Goal: Information Seeking & Learning: Learn about a topic

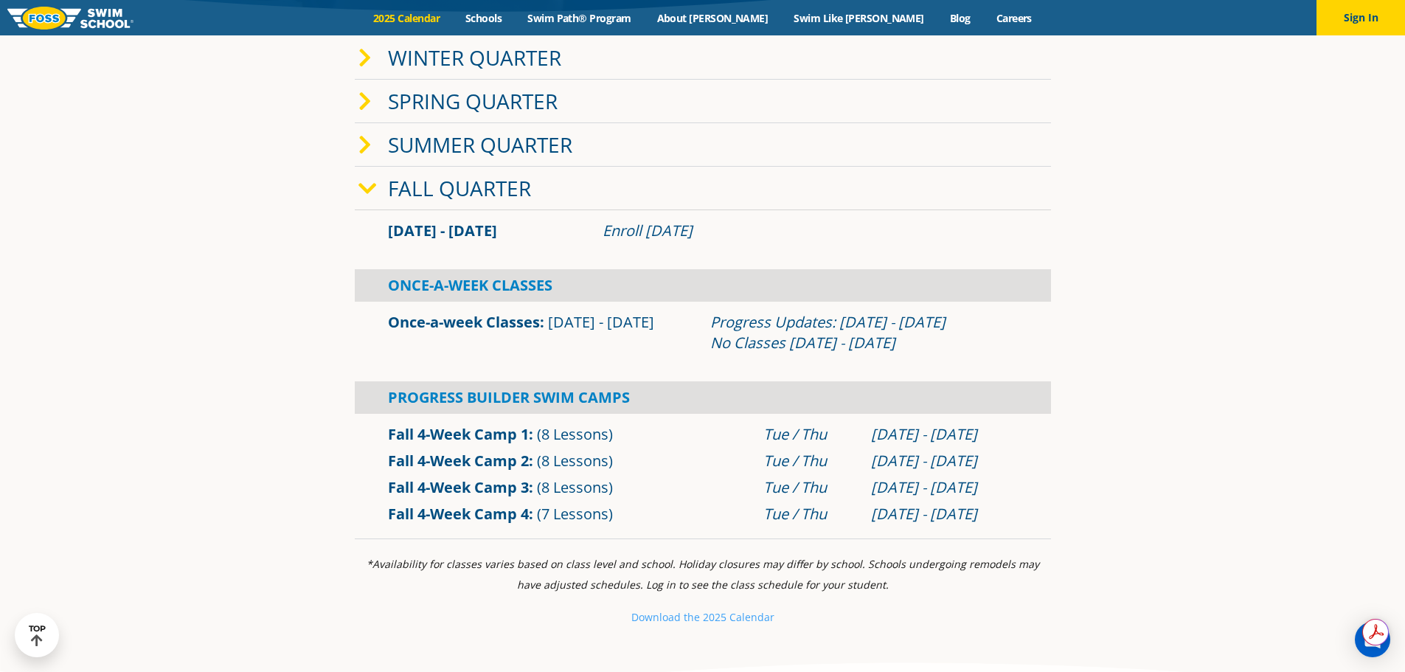
click at [308, 209] on section "Winter Quarter [DATE] - [DATE] Enroll [DATE] Once-A-Week Classes" at bounding box center [702, 288] width 885 height 518
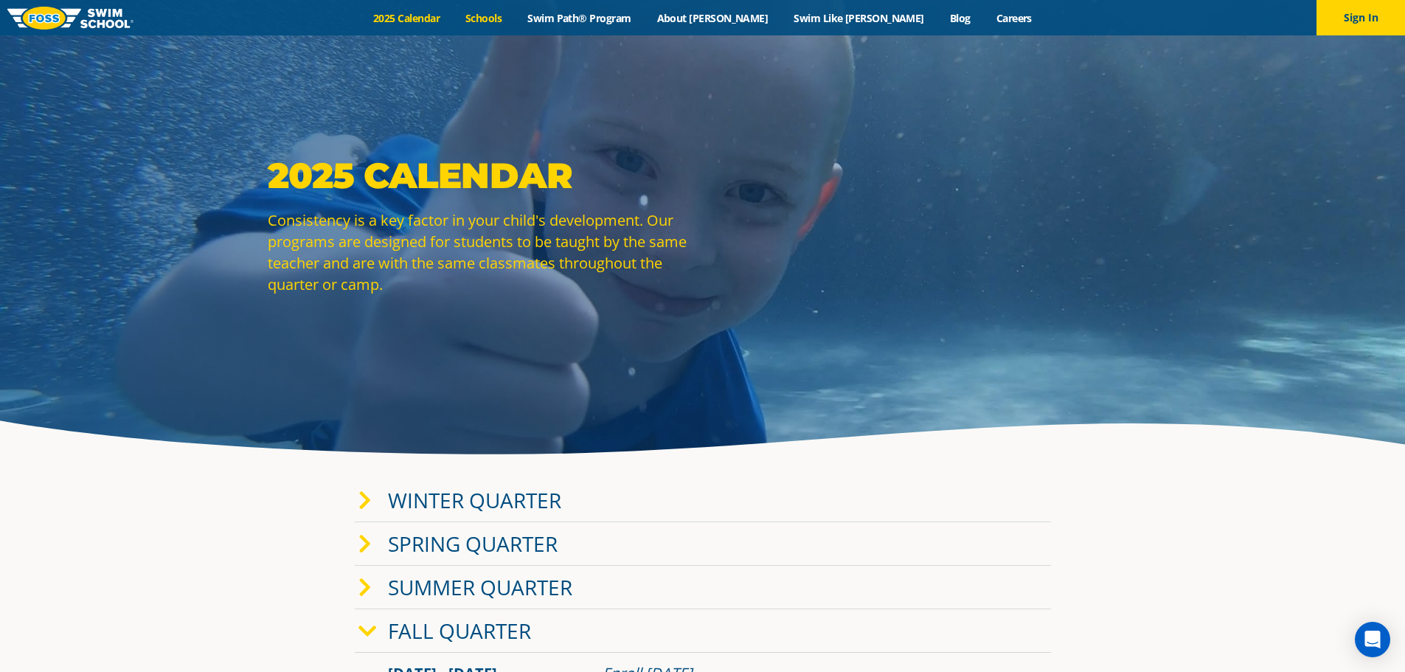
click at [515, 22] on link "Schools" at bounding box center [484, 18] width 62 height 14
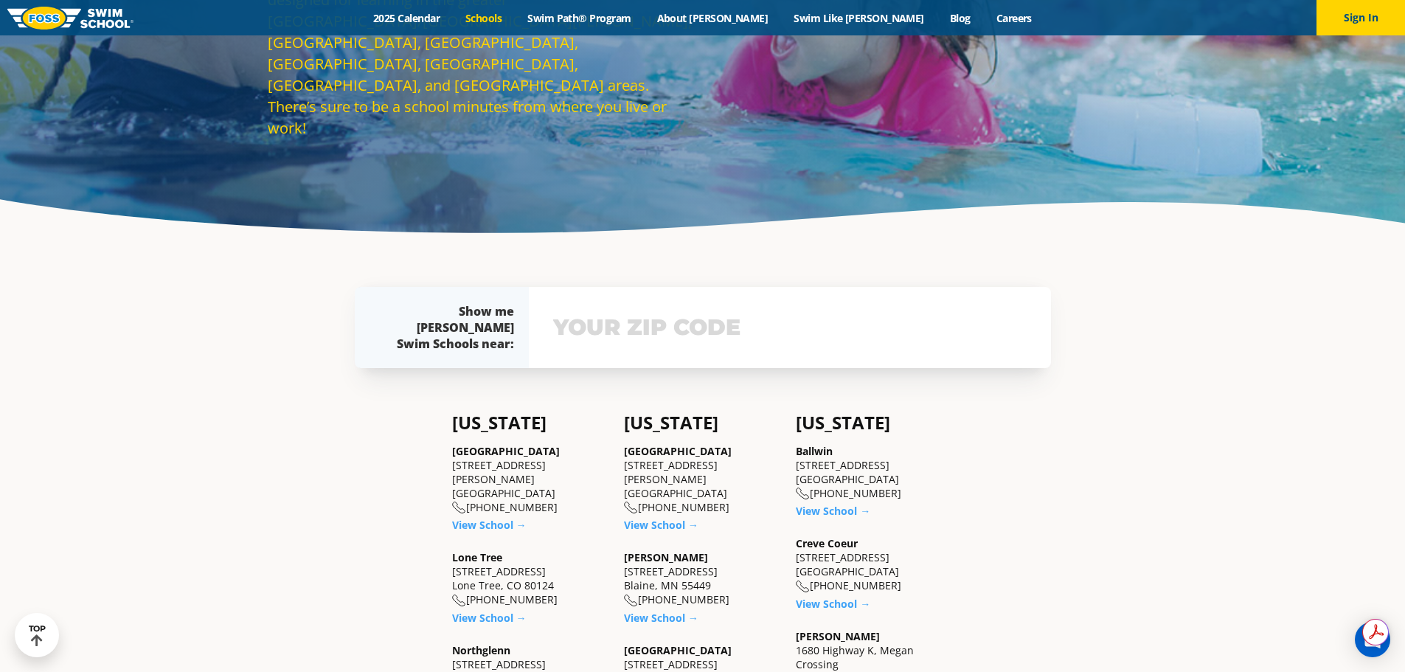
click at [636, 341] on input "text" at bounding box center [789, 327] width 481 height 43
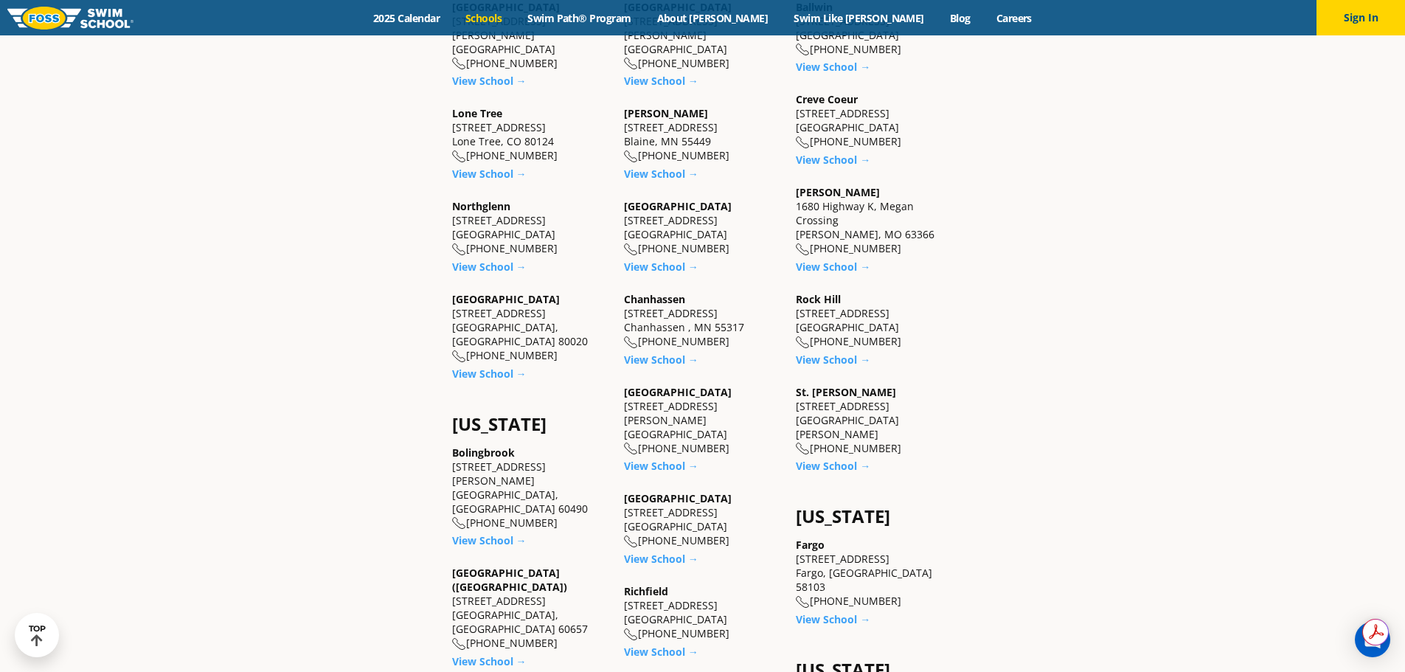
scroll to position [729, 0]
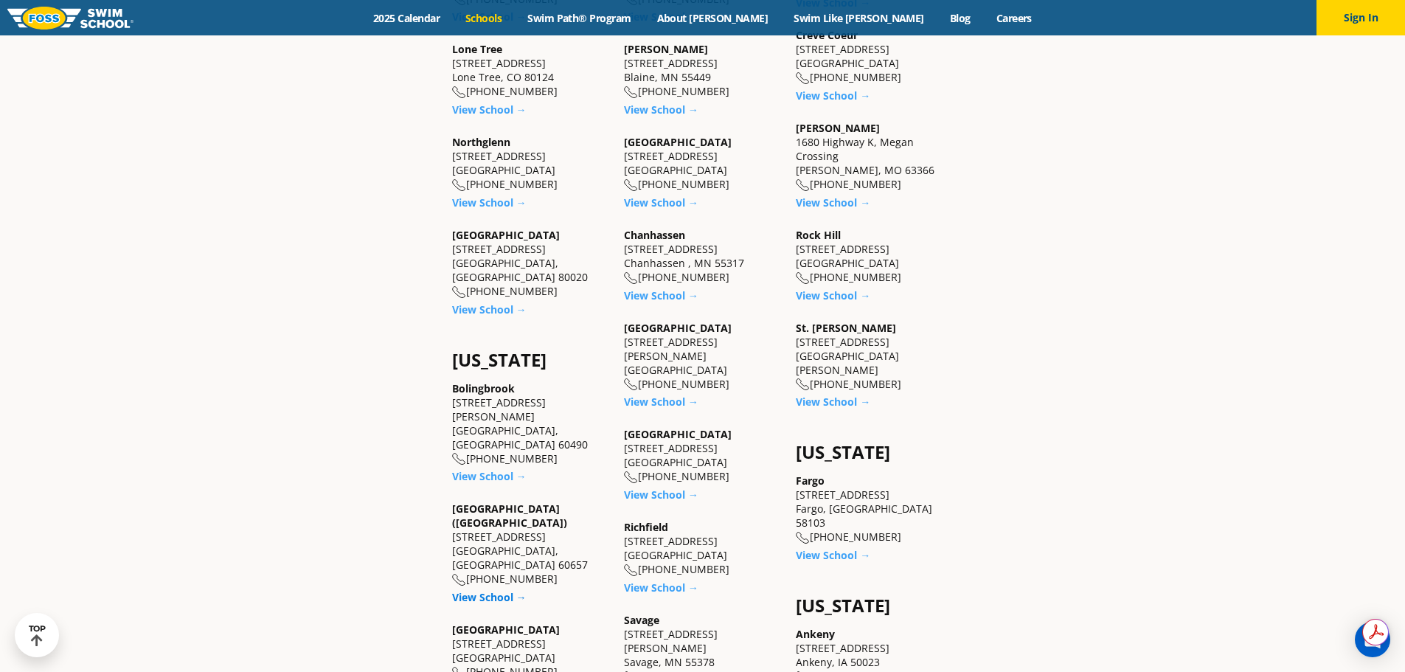
click at [492, 590] on link "View School →" at bounding box center [489, 597] width 74 height 14
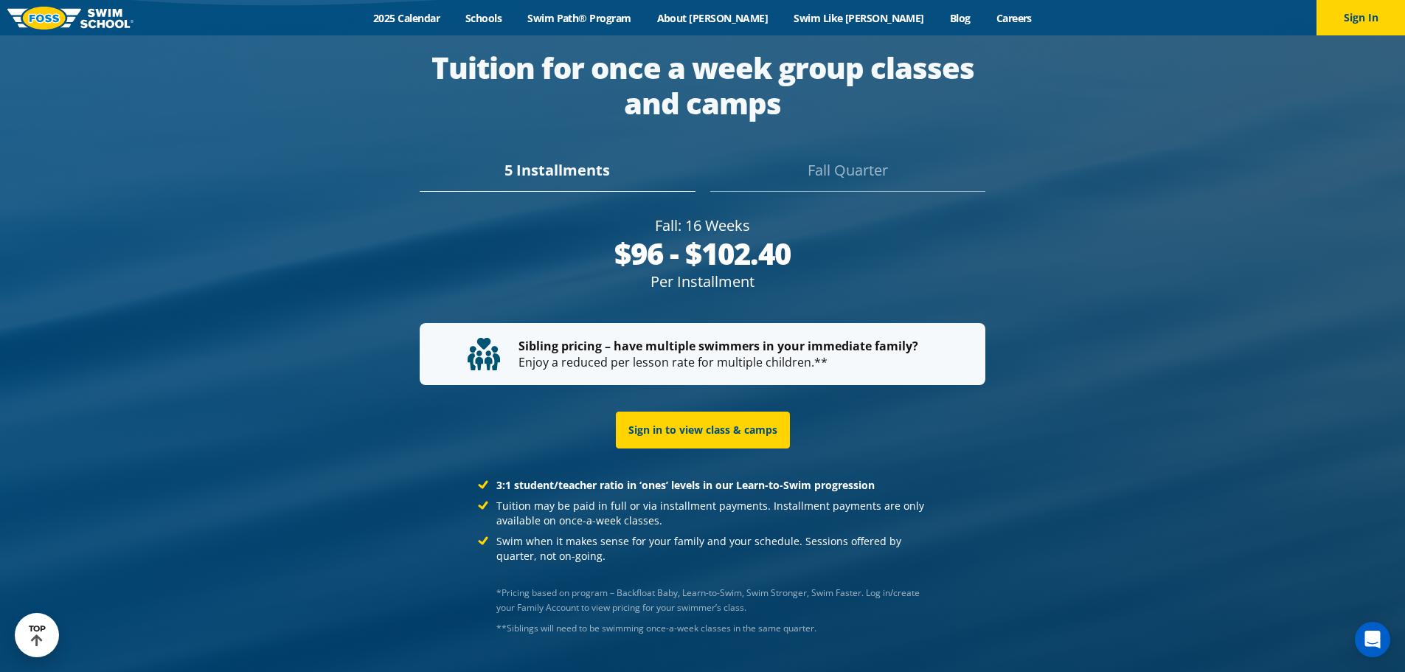
scroll to position [2929, 0]
click at [771, 164] on div "Fall Quarter" at bounding box center [847, 176] width 275 height 32
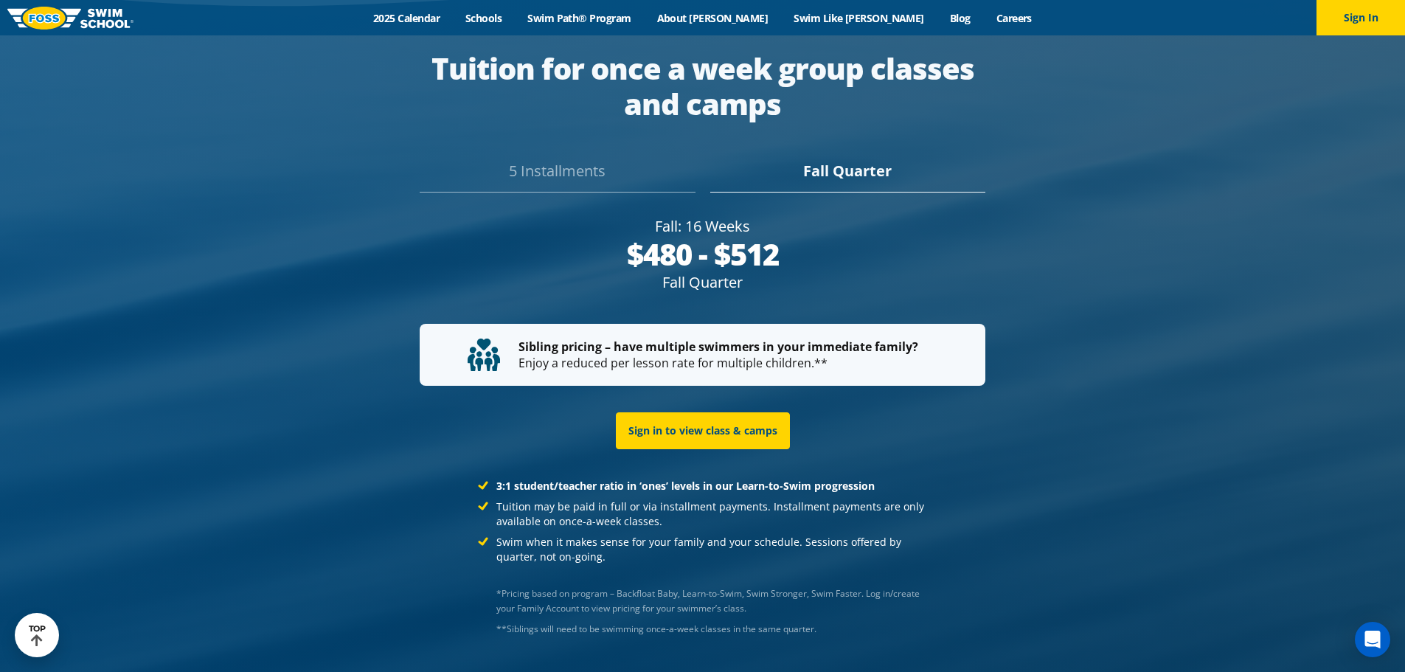
click at [583, 170] on div "5 Installments" at bounding box center [557, 176] width 275 height 32
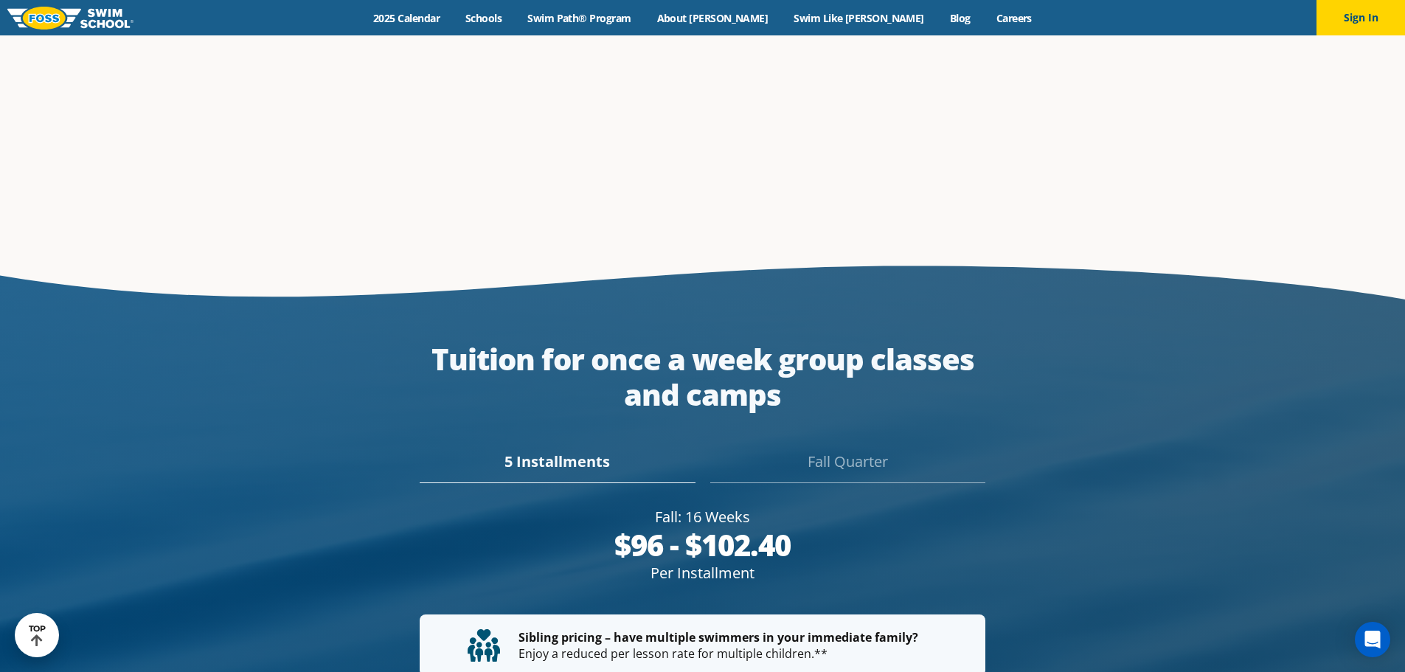
scroll to position [2655, 0]
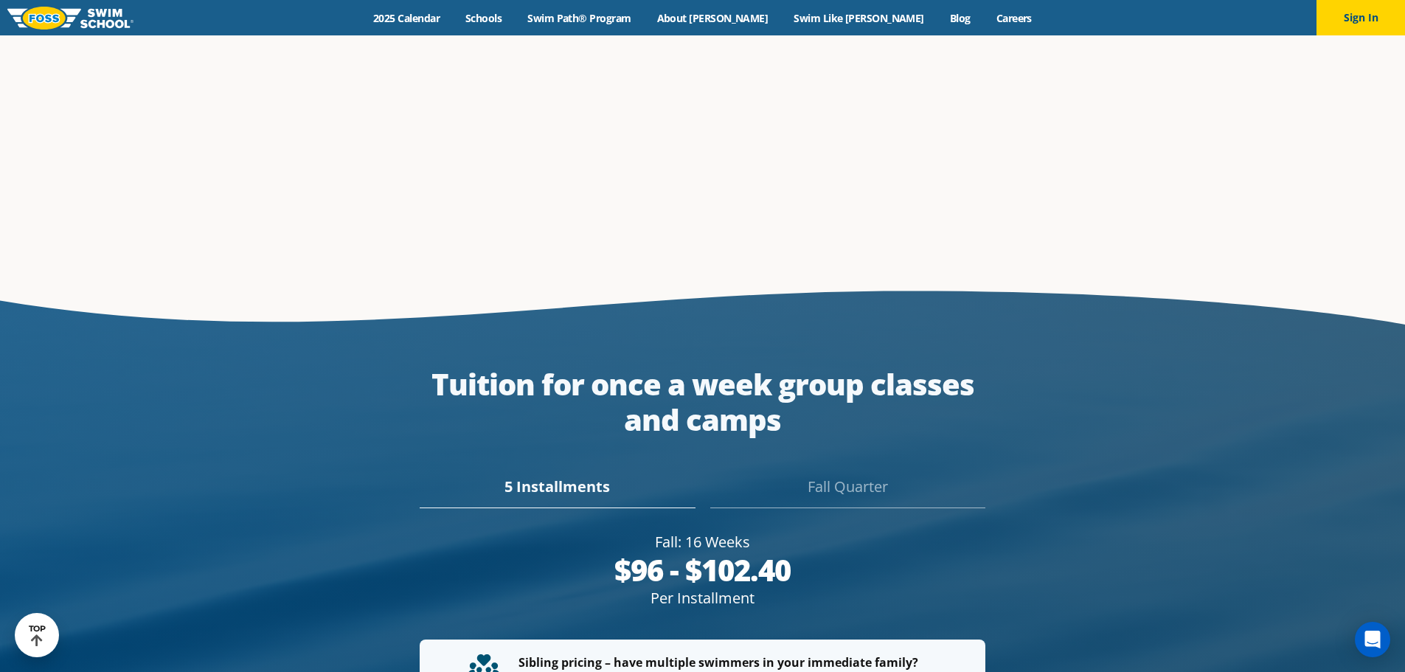
click at [749, 33] on div "Menu 2025 Calendar Schools Swim Path® Program About [PERSON_NAME] Swim Like [PE…" at bounding box center [702, 17] width 1405 height 35
click at [743, 22] on link "About [PERSON_NAME]" at bounding box center [712, 18] width 137 height 14
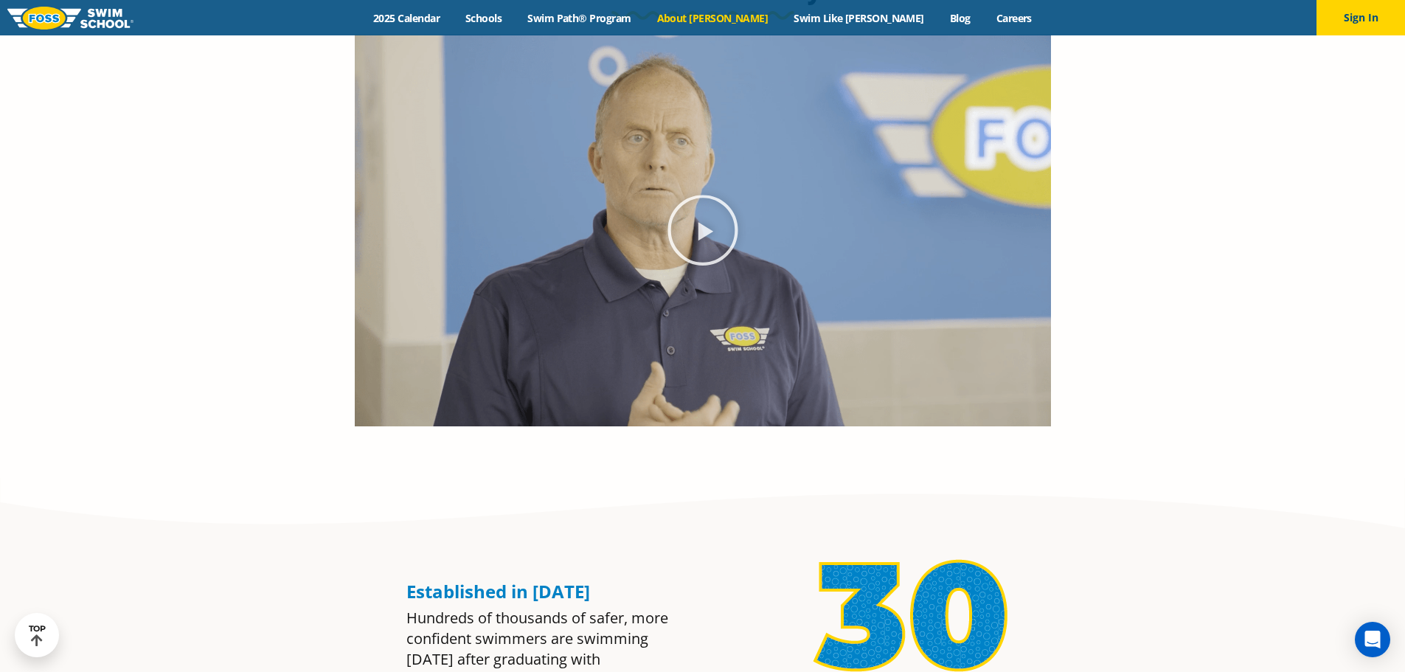
scroll to position [885, 0]
